Goal: Task Accomplishment & Management: Manage account settings

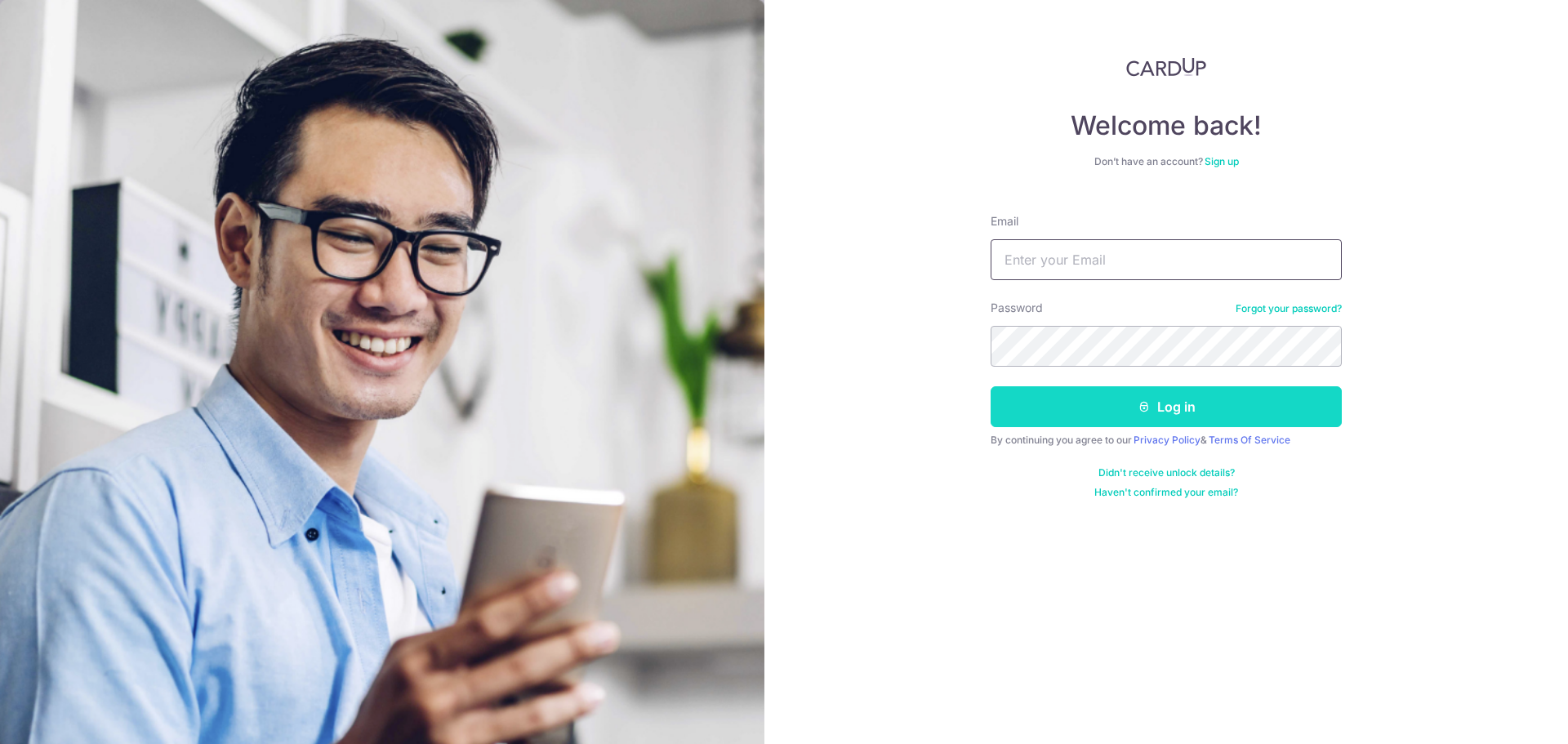
type input "[EMAIL_ADDRESS][DOMAIN_NAME]"
click at [1156, 419] on button "Log in" at bounding box center [1166, 406] width 351 height 41
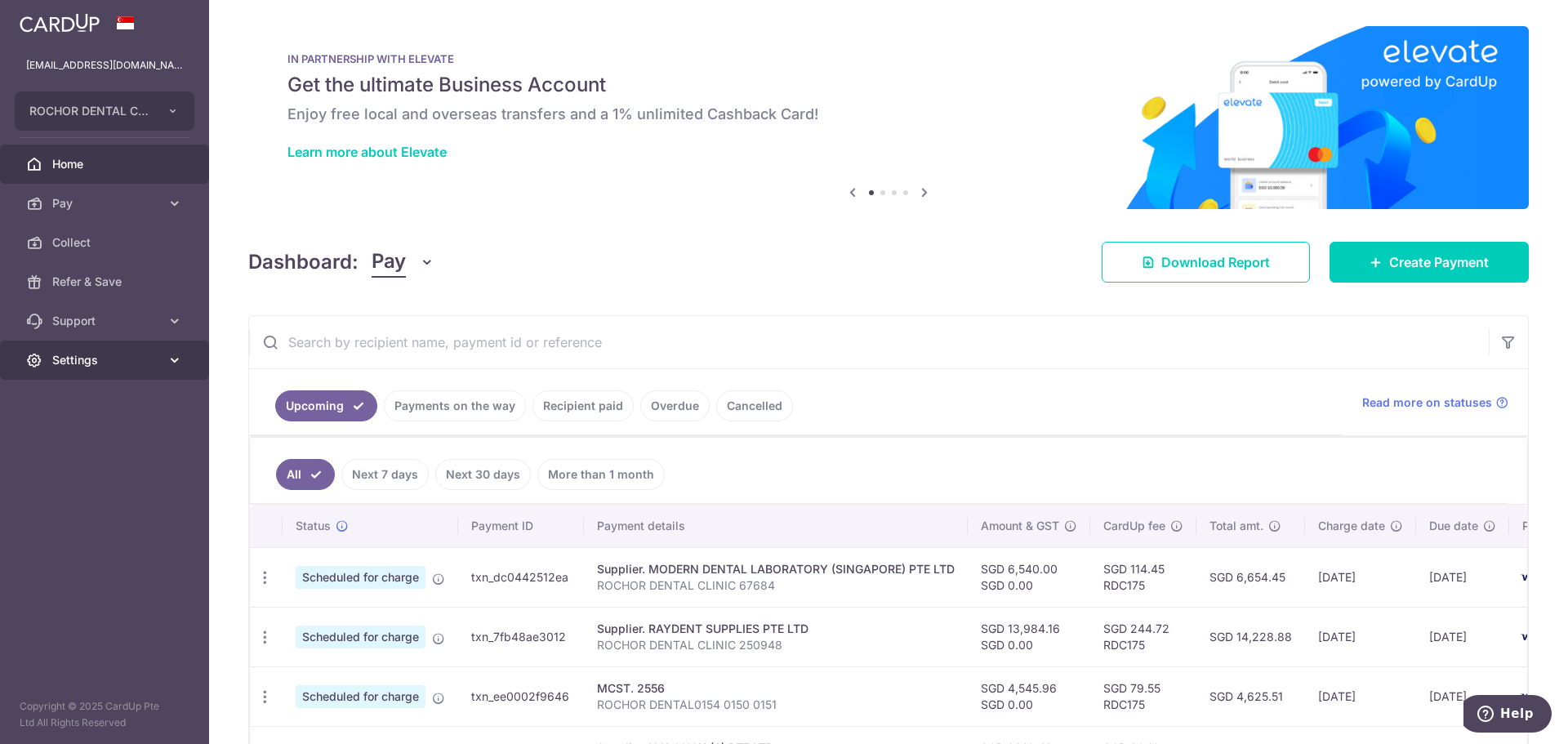
click at [176, 357] on icon at bounding box center [174, 360] width 16 height 16
click at [91, 439] on span "Logout" at bounding box center [106, 438] width 108 height 16
